Goal: Find specific page/section: Find specific page/section

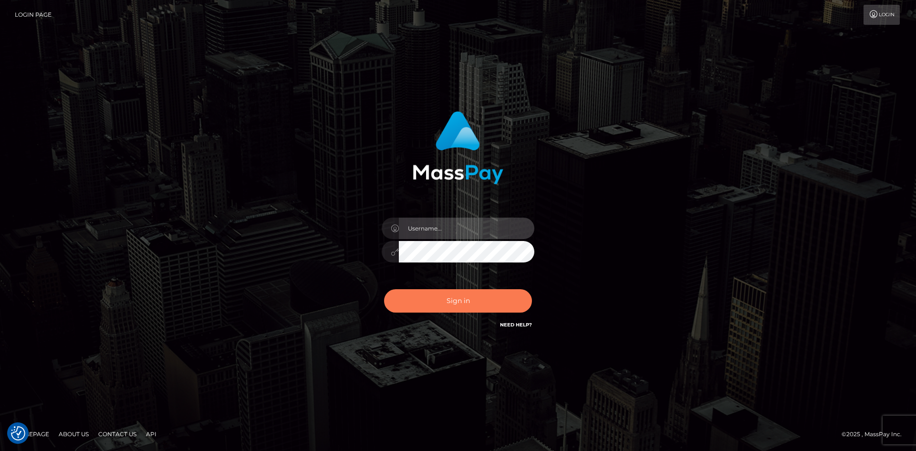
type input "alexstef"
click at [461, 301] on button "Sign in" at bounding box center [458, 300] width 148 height 23
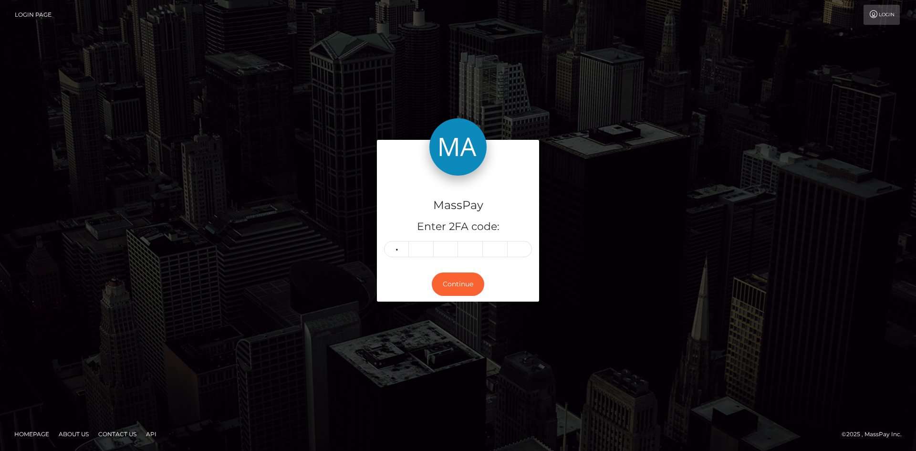
type input "3"
type input "1"
type input "3"
type input "7"
type input "4"
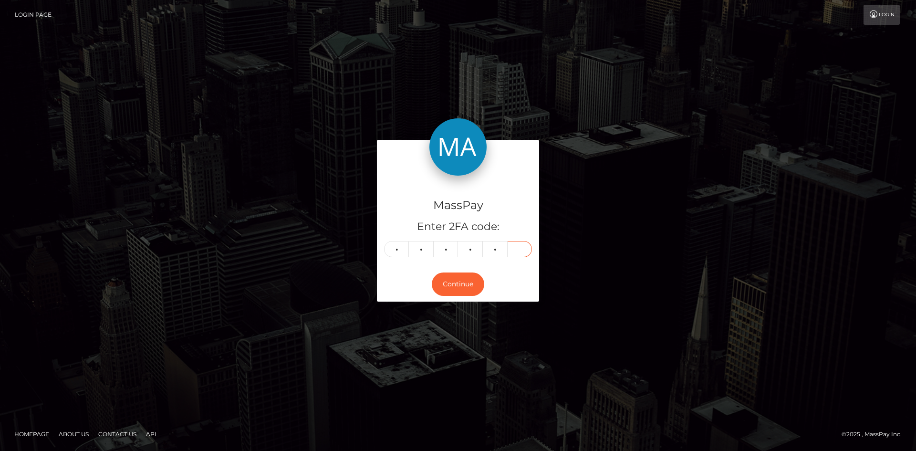
type input "4"
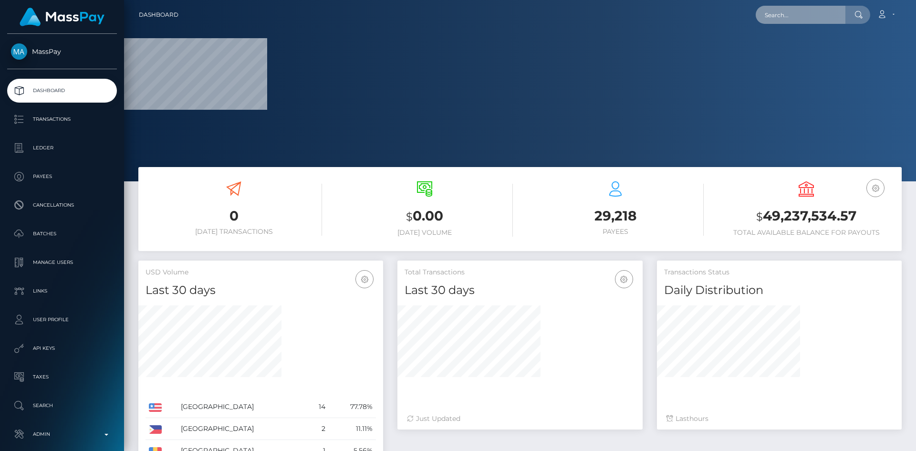
click at [774, 11] on input "text" at bounding box center [801, 15] width 90 height 18
type input "a"
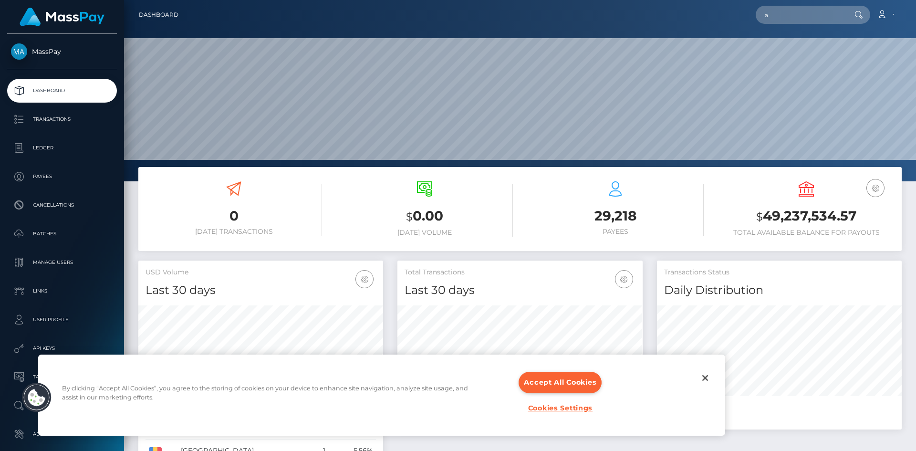
scroll to position [169, 245]
click at [774, 11] on input "a" at bounding box center [801, 15] width 90 height 18
type input "[PERSON_NAME][EMAIL_ADDRESS][DOMAIN_NAME]"
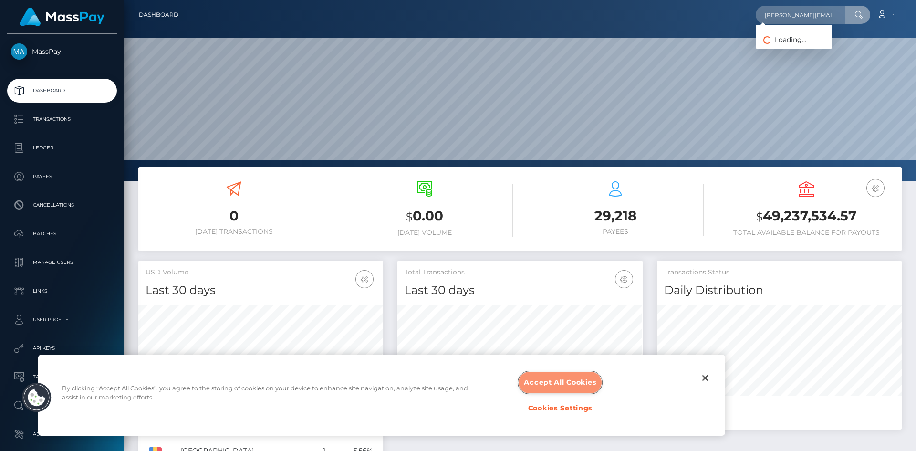
click at [550, 384] on button "Accept All Cookies" at bounding box center [560, 382] width 83 height 21
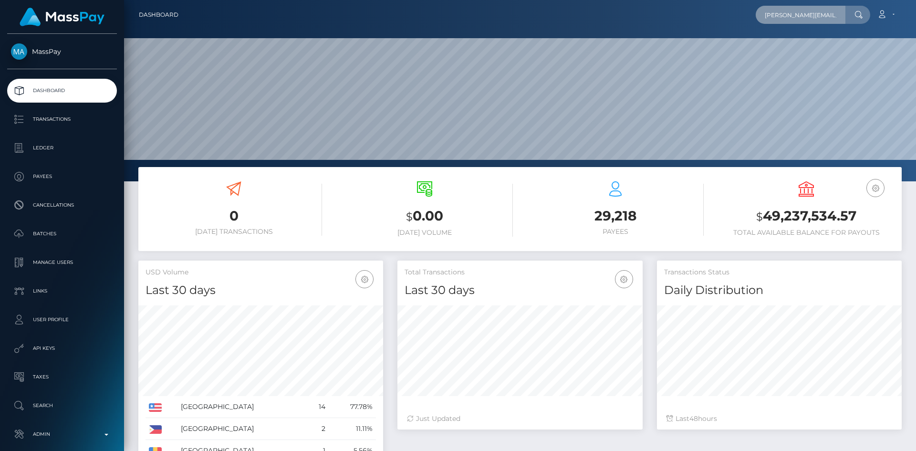
click at [808, 18] on input "[PERSON_NAME][EMAIL_ADDRESS][DOMAIN_NAME]" at bounding box center [801, 15] width 90 height 18
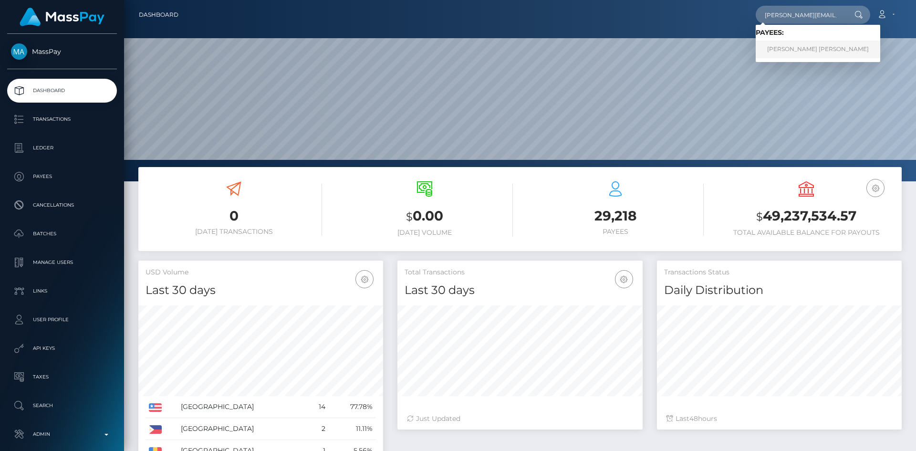
click at [788, 48] on link "Alexandru Florian Stefan" at bounding box center [818, 50] width 125 height 18
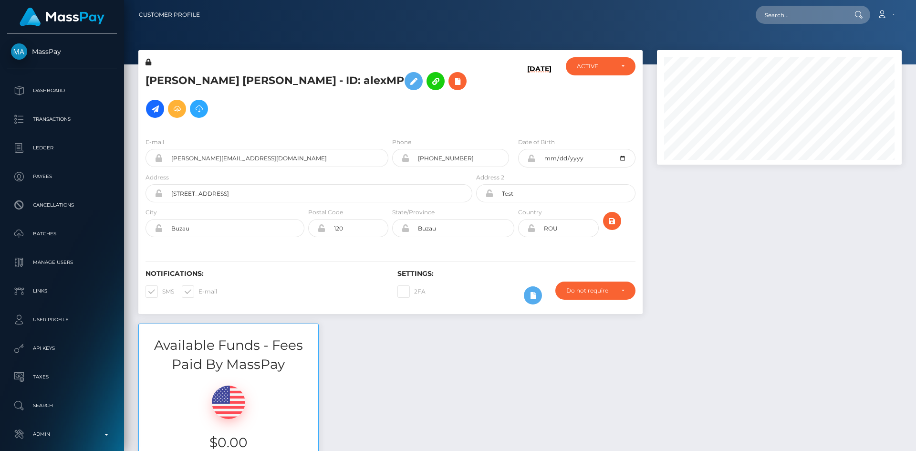
scroll to position [115, 245]
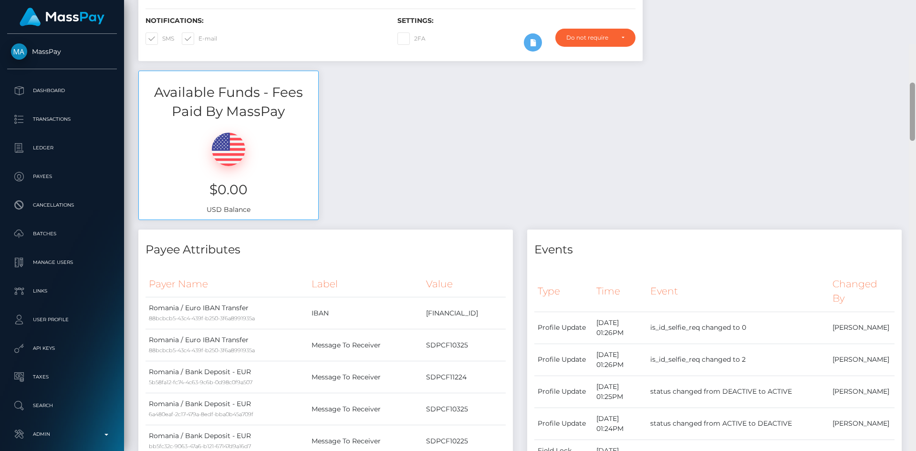
click at [904, 52] on div "Customer Profile Loading... Loading..." at bounding box center [520, 225] width 792 height 451
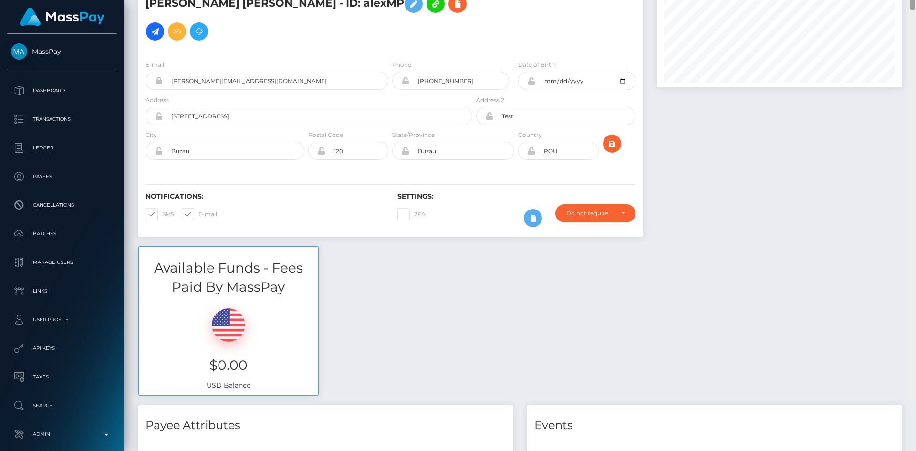
scroll to position [0, 0]
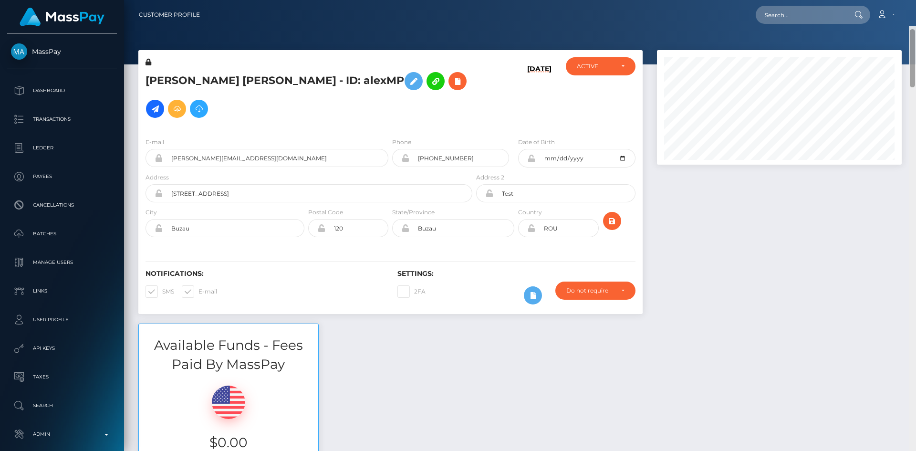
drag, startPoint x: 914, startPoint y: 57, endPoint x: 877, endPoint y: 31, distance: 44.9
click at [916, 22] on div "Customer Profile Loading... Loading..." at bounding box center [520, 225] width 792 height 451
